Goal: Book appointment/travel/reservation

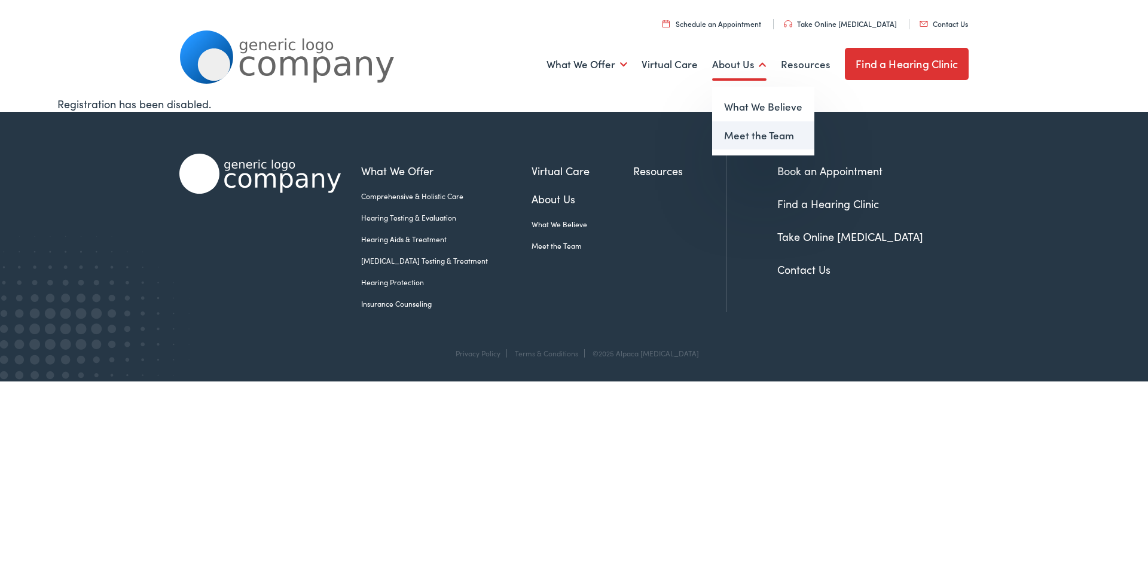
click at [762, 140] on link "Meet the Team" at bounding box center [763, 135] width 102 height 29
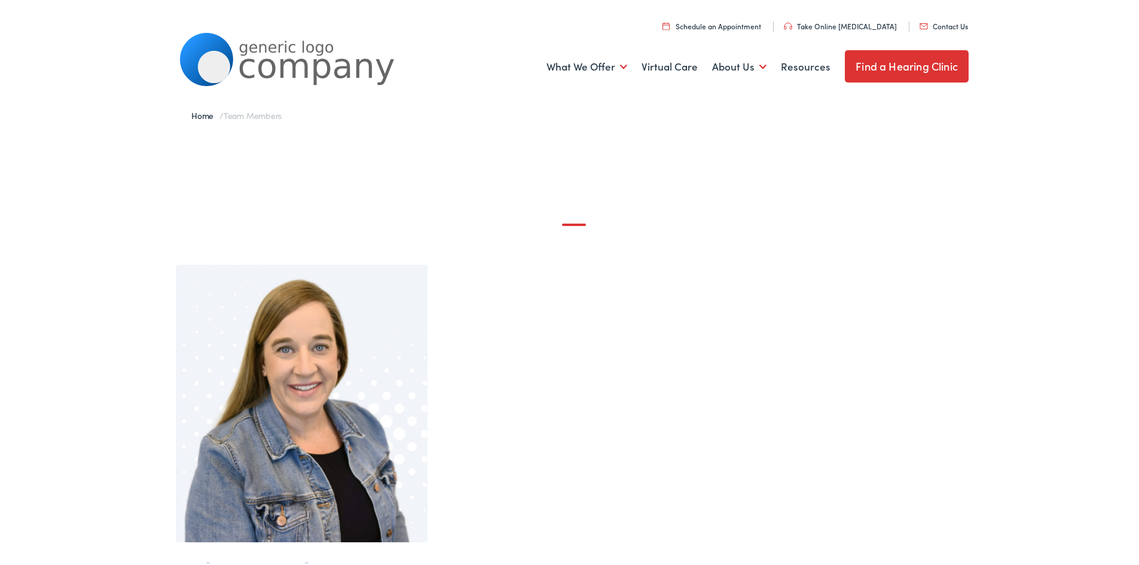
click at [912, 69] on link "Find a Hearing Clinic" at bounding box center [907, 64] width 124 height 32
